Goal: Transaction & Acquisition: Subscribe to service/newsletter

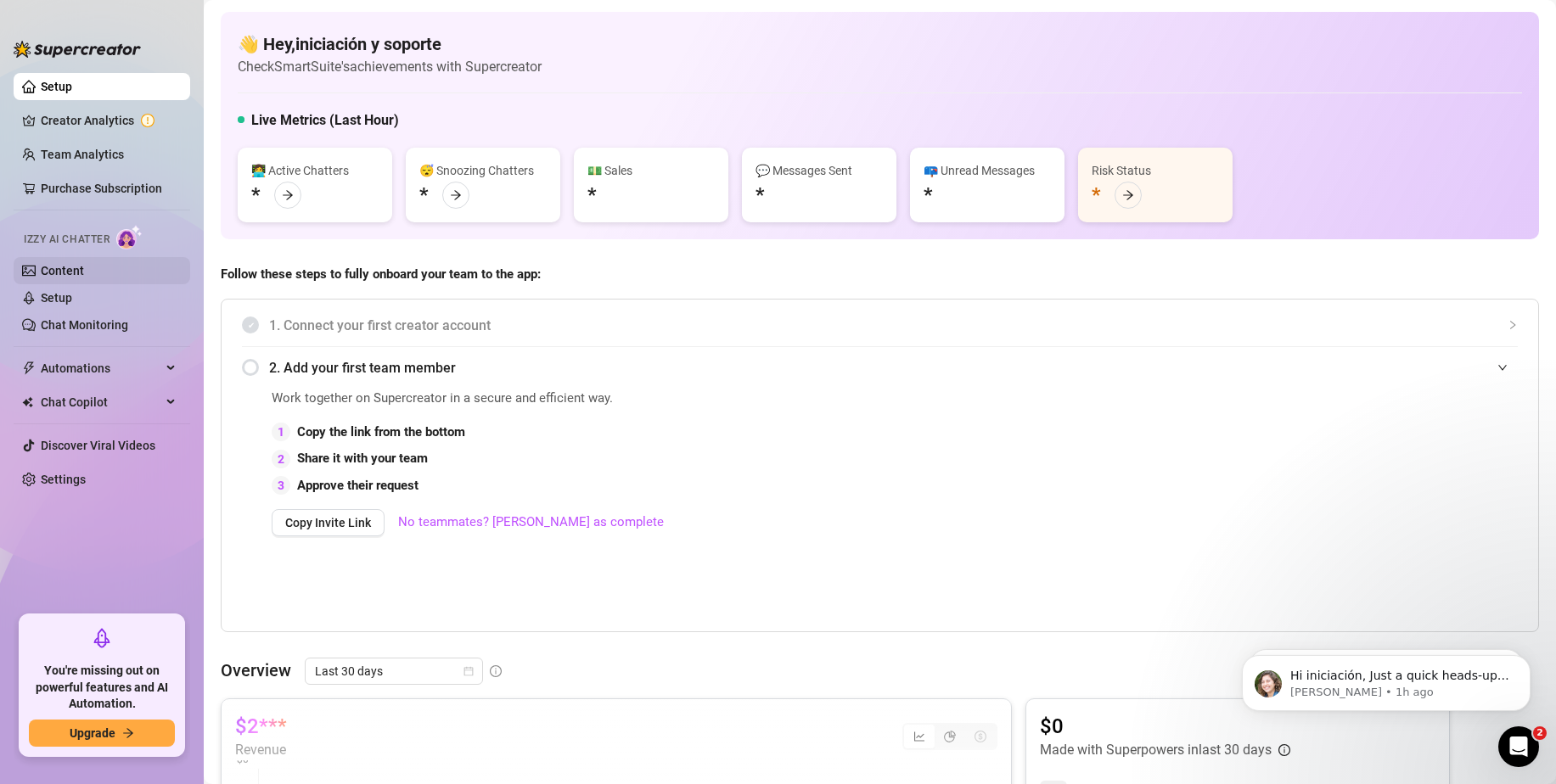
click at [79, 264] on link "Content" at bounding box center [62, 271] width 43 height 14
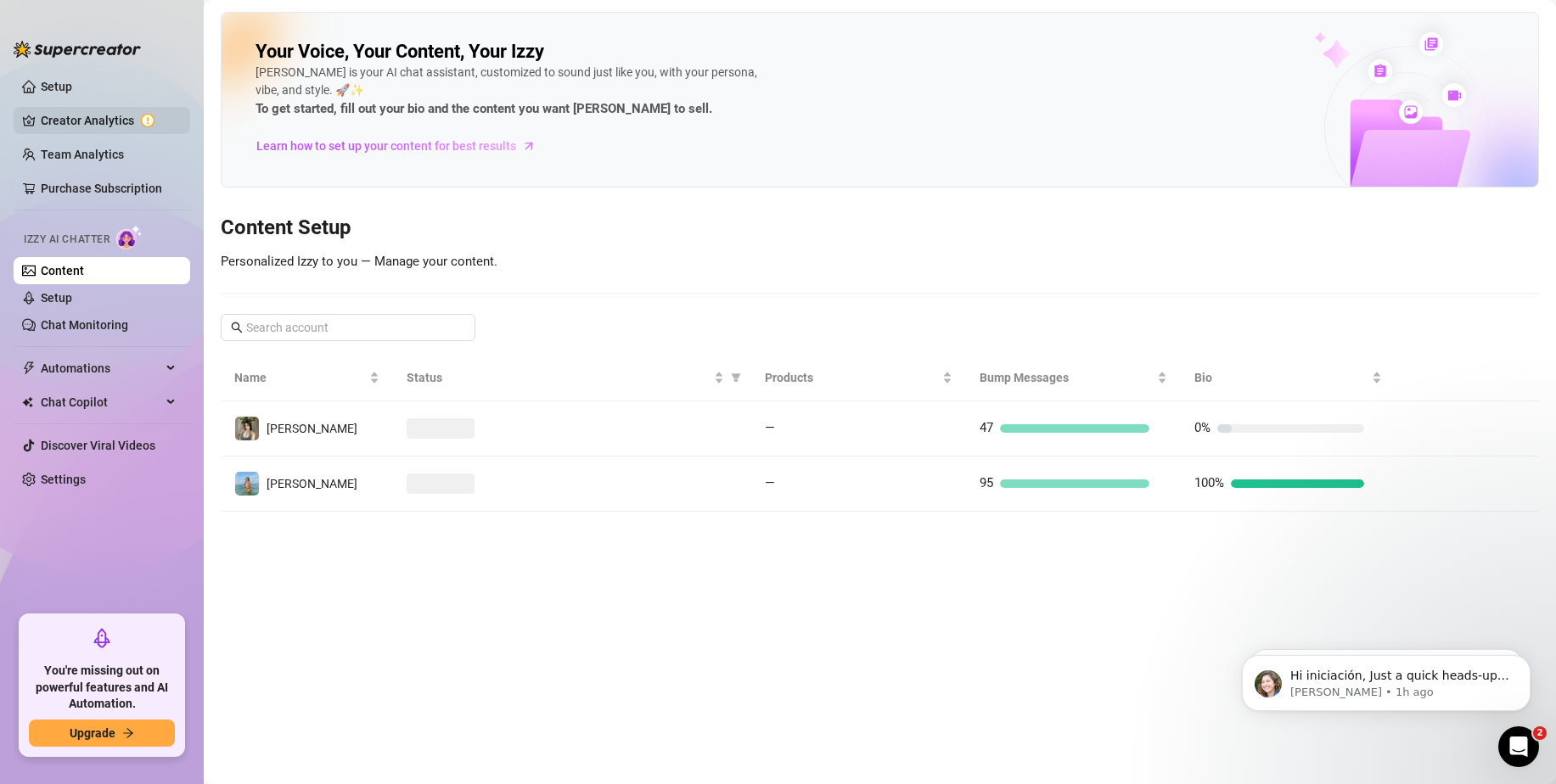
click at [106, 123] on link "Creator Analytics" at bounding box center [108, 120] width 136 height 27
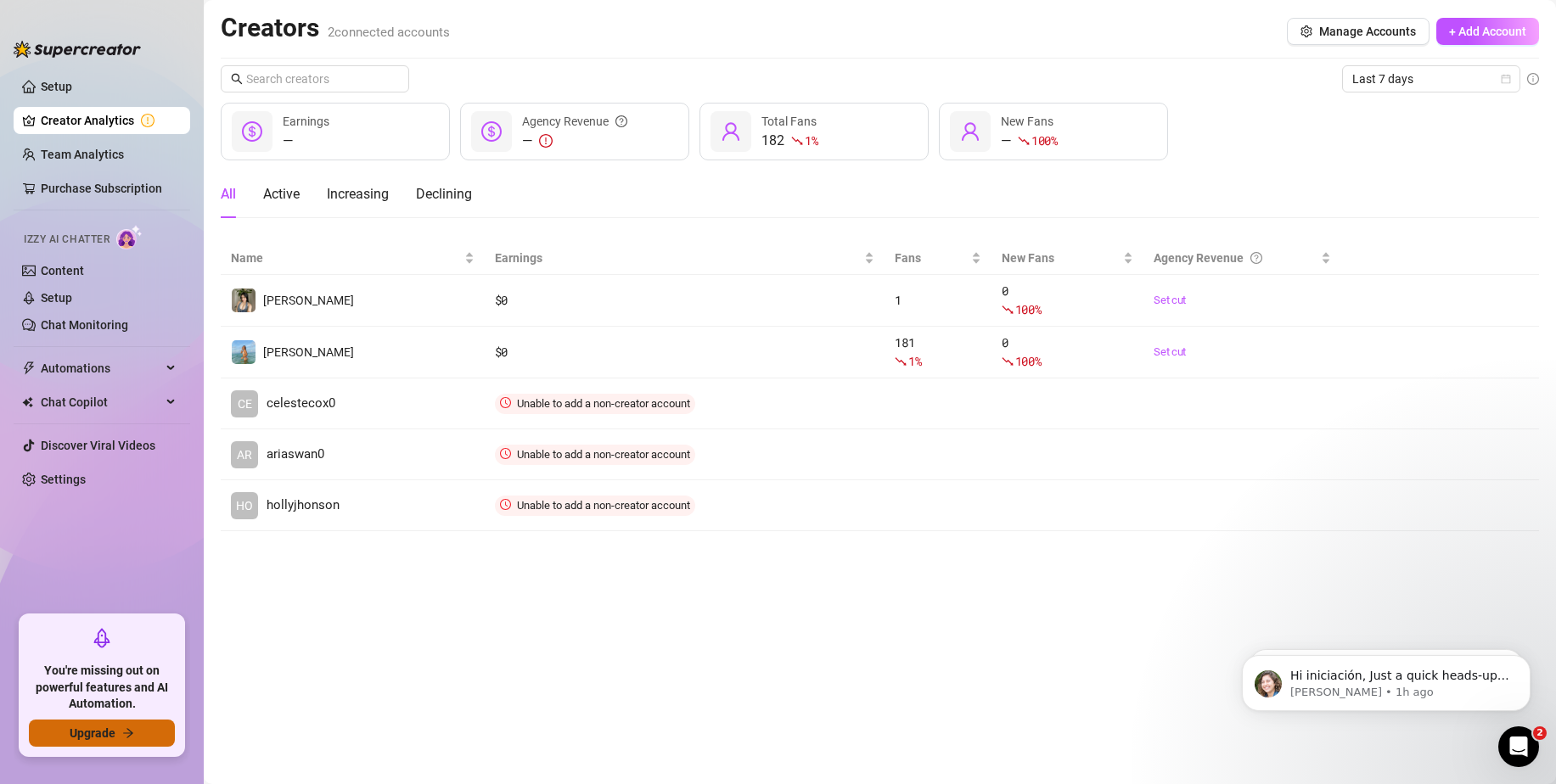
click at [84, 730] on span "Upgrade" at bounding box center [92, 733] width 46 height 14
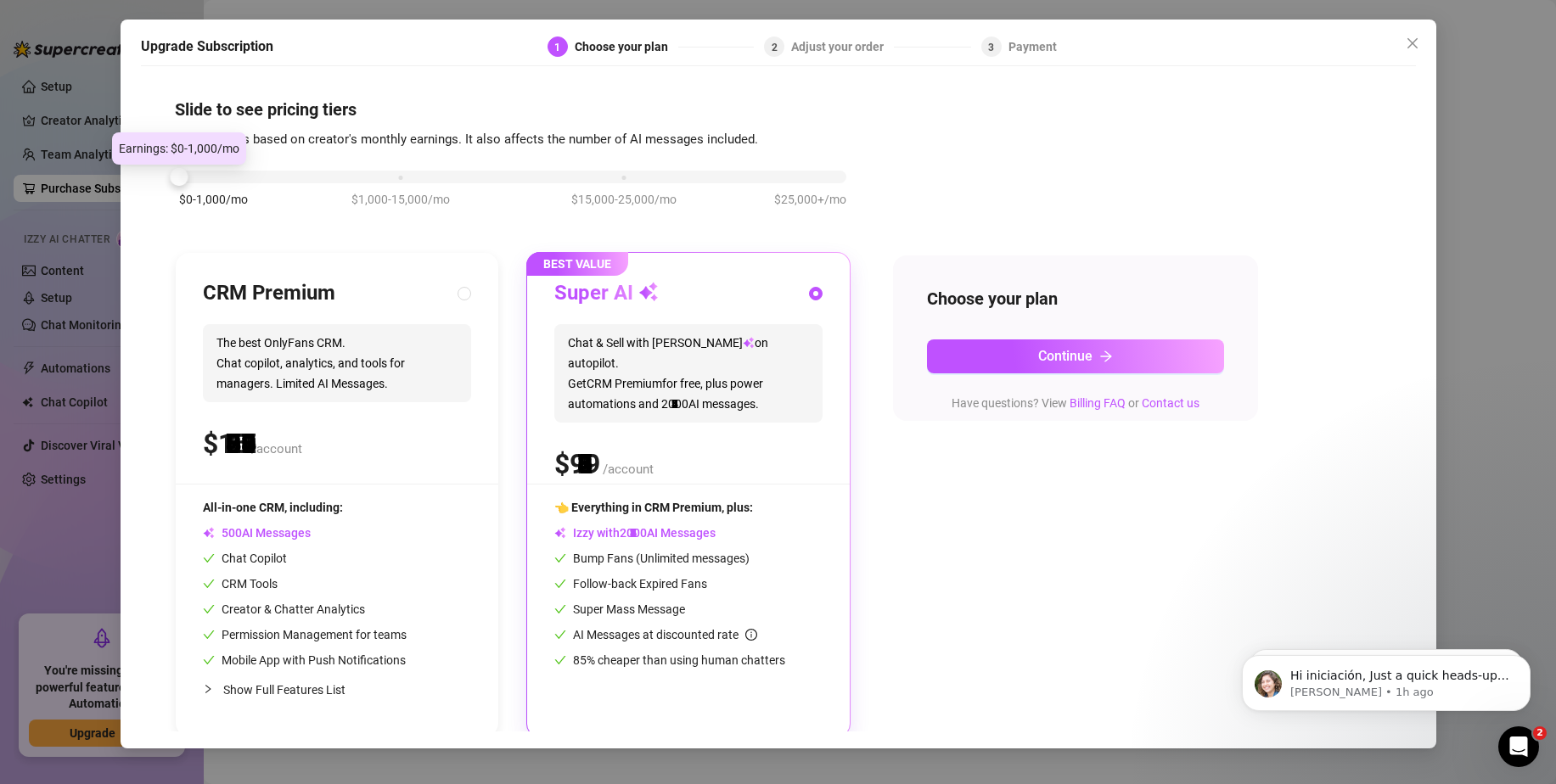
drag, startPoint x: 400, startPoint y: 180, endPoint x: 237, endPoint y: 182, distance: 163.0
click at [237, 177] on div "$0-1,000/mo $1,000-15,000/mo $15,000-25,000/mo $25,000+/mo" at bounding box center [512, 173] width 667 height 10
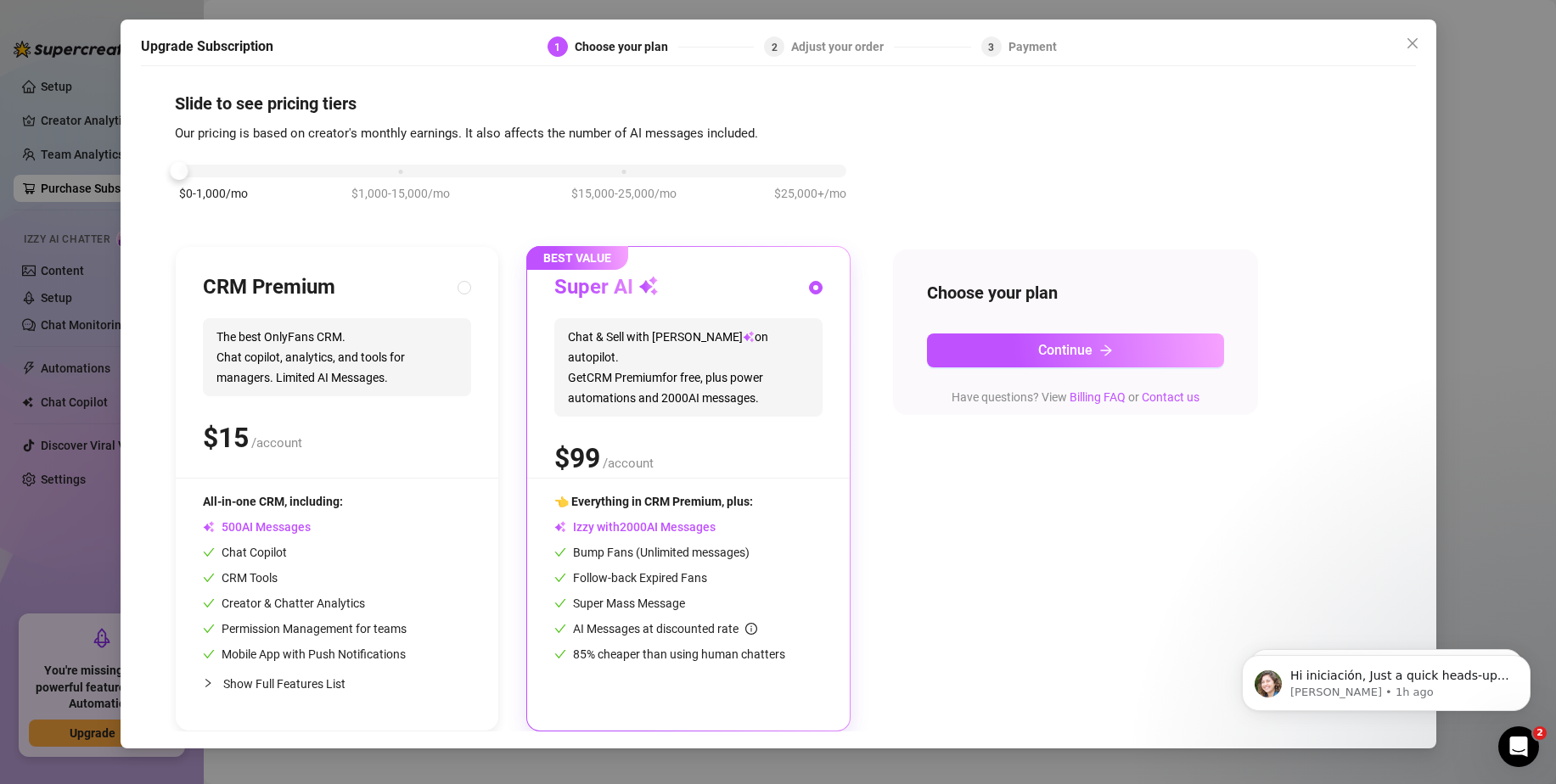
scroll to position [7, 0]
